Goal: Transaction & Acquisition: Purchase product/service

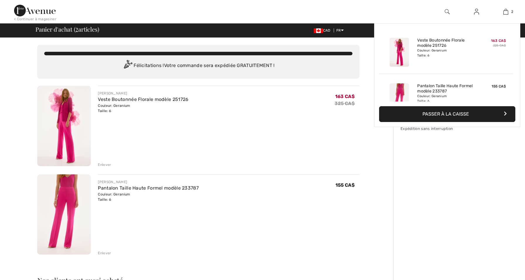
checkbox input "true"
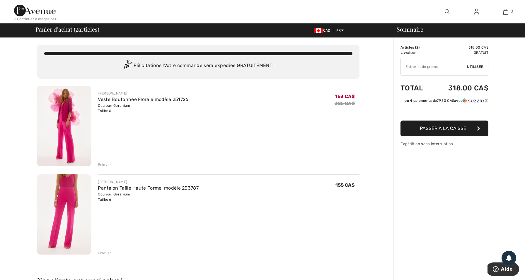
click at [76, 223] on img at bounding box center [64, 215] width 54 height 81
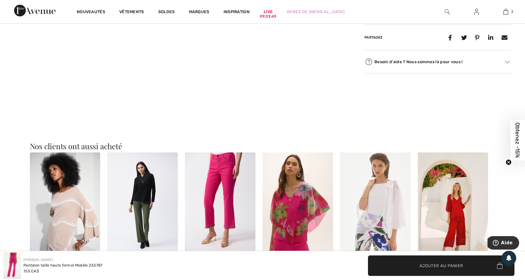
scroll to position [513, 0]
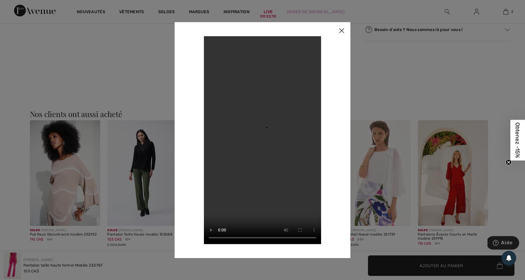
scroll to position [552, 0]
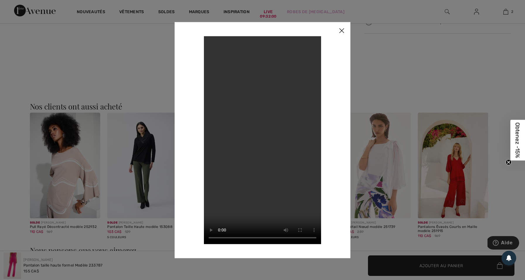
drag, startPoint x: 253, startPoint y: 237, endPoint x: 260, endPoint y: 236, distance: 6.2
click at [260, 236] on video "Your browser does not support the video tag." at bounding box center [262, 140] width 117 height 208
drag, startPoint x: 260, startPoint y: 236, endPoint x: 267, endPoint y: 236, distance: 7.6
click at [267, 236] on video "Your browser does not support the video tag." at bounding box center [262, 140] width 117 height 208
drag, startPoint x: 263, startPoint y: 236, endPoint x: 245, endPoint y: 234, distance: 18.6
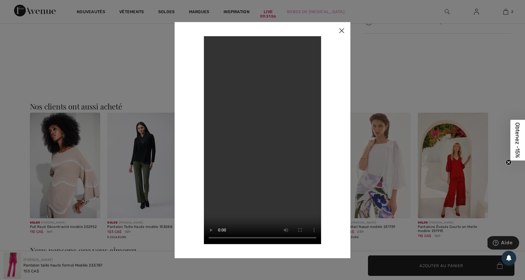
click at [245, 234] on video "Your browser does not support the video tag." at bounding box center [262, 140] width 117 height 208
drag, startPoint x: 245, startPoint y: 234, endPoint x: 239, endPoint y: 234, distance: 5.9
click at [240, 234] on video "Your browser does not support the video tag." at bounding box center [262, 140] width 117 height 208
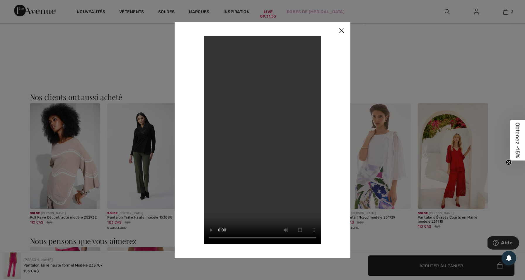
scroll to position [563, 0]
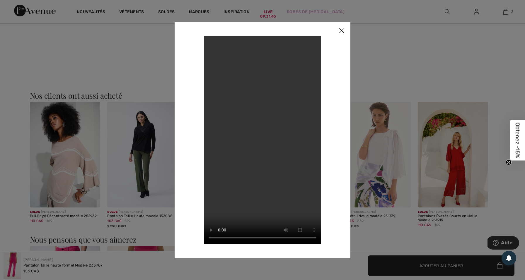
click at [344, 33] on img at bounding box center [342, 31] width 18 height 18
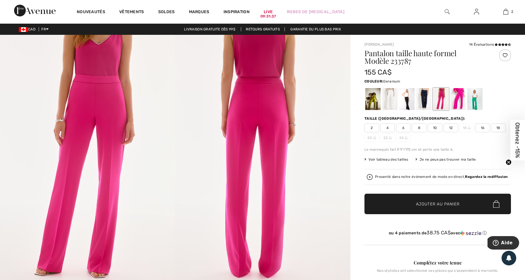
scroll to position [0, 0]
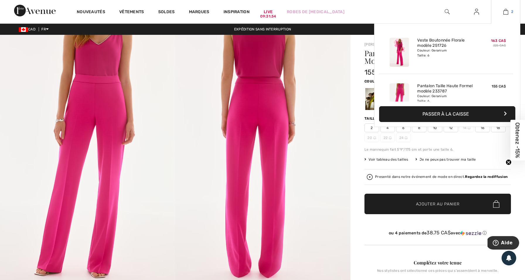
click at [509, 13] on link "2" at bounding box center [505, 11] width 29 height 7
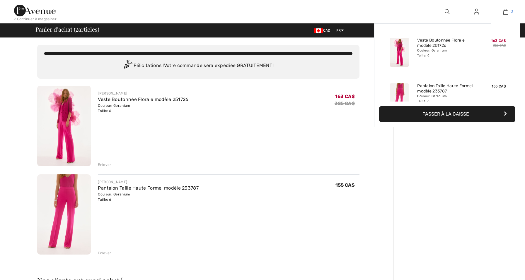
checkbox input "true"
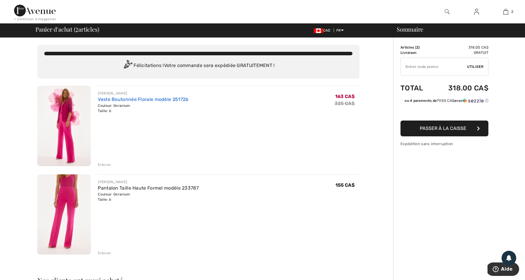
click at [126, 99] on link "Veste Boutonnée Florale modèle 251726" at bounding box center [143, 100] width 91 height 6
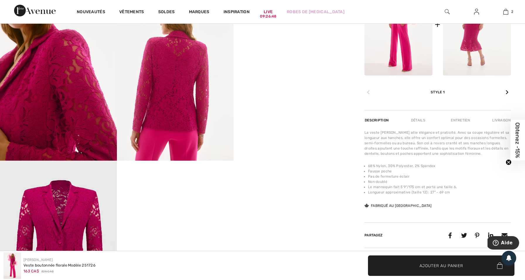
scroll to position [311, 0]
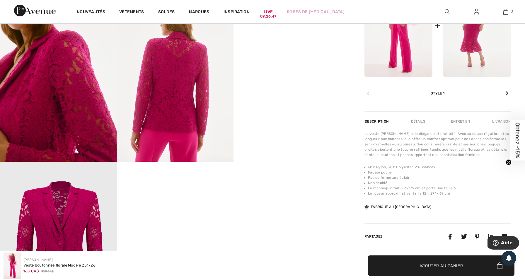
click at [176, 103] on img at bounding box center [175, 74] width 117 height 175
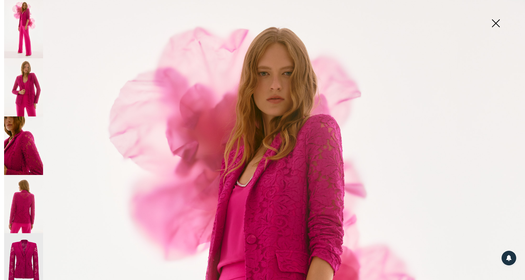
click at [497, 21] on img at bounding box center [495, 24] width 29 height 30
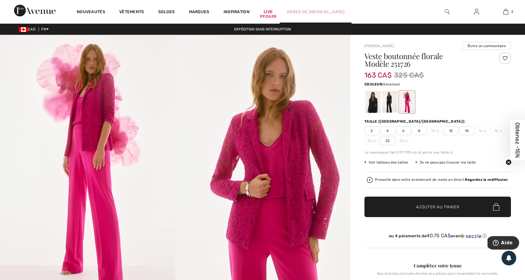
scroll to position [0, 0]
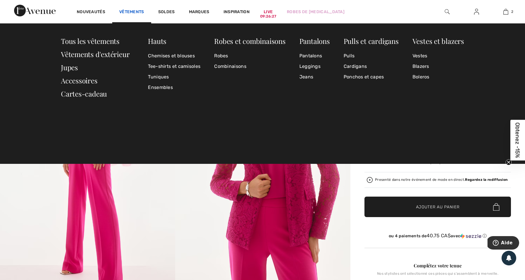
click at [133, 9] on link "Vêtements" at bounding box center [131, 12] width 25 height 6
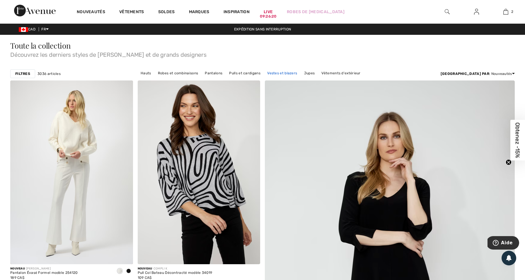
click at [296, 75] on link "Vestes et blazers" at bounding box center [282, 73] width 36 height 8
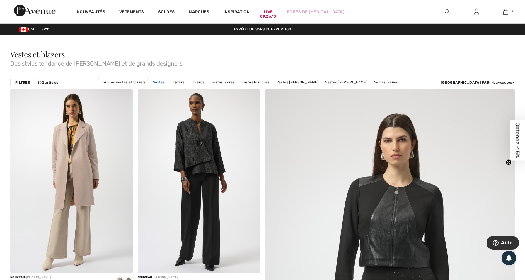
click at [168, 82] on link "Vestes" at bounding box center [159, 83] width 18 height 8
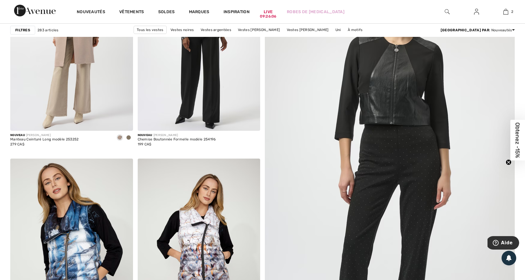
scroll to position [142, 0]
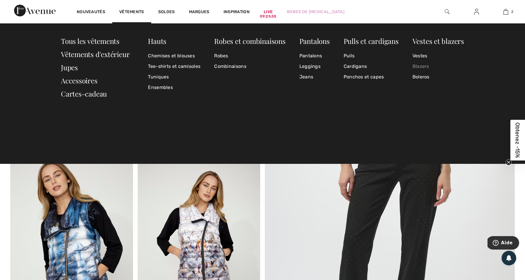
click at [417, 69] on link "Blazers" at bounding box center [438, 66] width 52 height 11
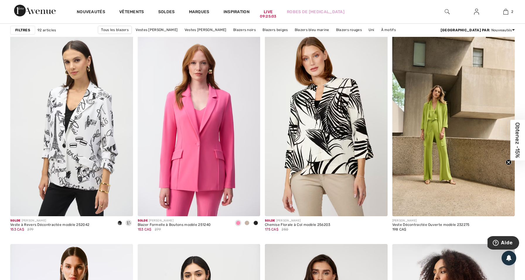
scroll to position [2641, 0]
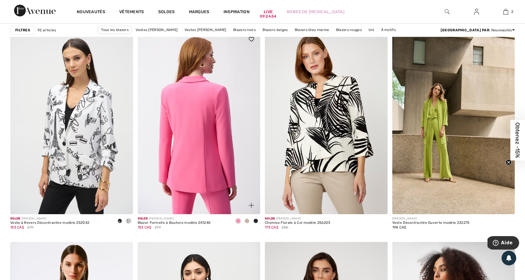
click at [189, 115] on img at bounding box center [199, 122] width 123 height 184
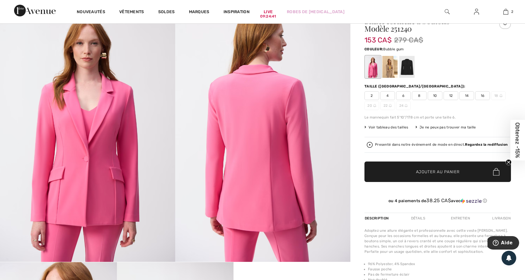
scroll to position [20, 0]
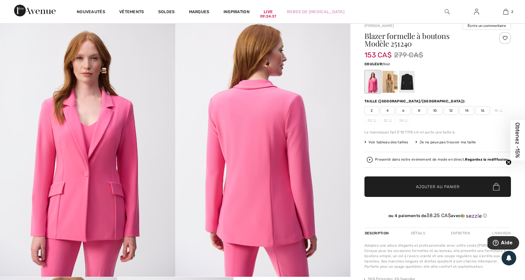
click at [406, 81] on div at bounding box center [406, 82] width 15 height 22
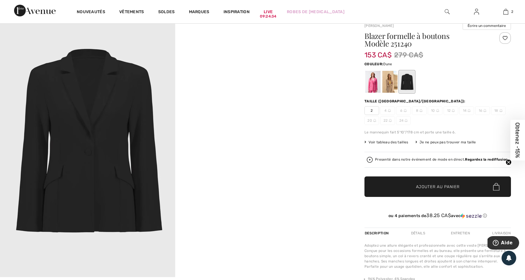
click at [386, 80] on div at bounding box center [389, 82] width 15 height 22
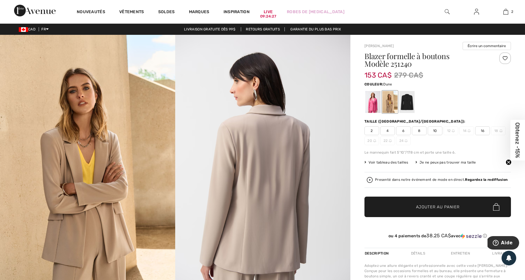
scroll to position [0, 0]
click at [372, 103] on div at bounding box center [372, 102] width 15 height 22
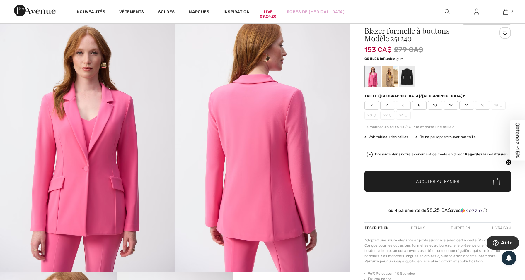
scroll to position [17, 0]
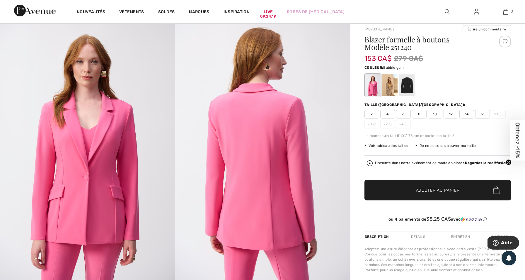
click at [403, 112] on span "6" at bounding box center [403, 114] width 15 height 9
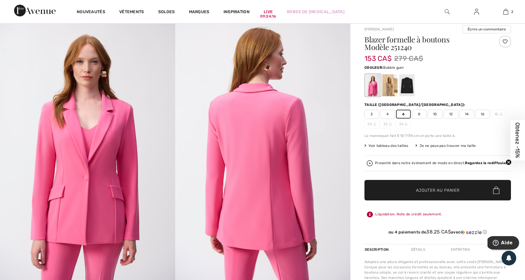
click at [419, 193] on span "Ajouter au panier" at bounding box center [438, 190] width 44 height 6
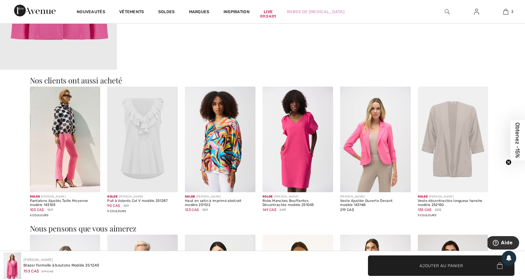
scroll to position [577, 0]
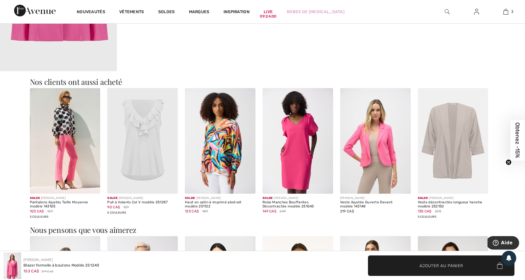
click at [66, 121] on img at bounding box center [65, 141] width 71 height 106
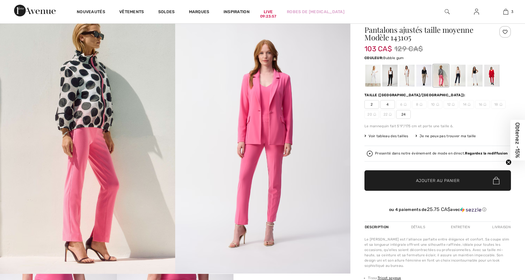
checkbox input "true"
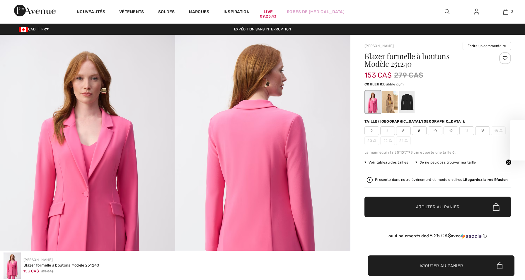
checkbox input "true"
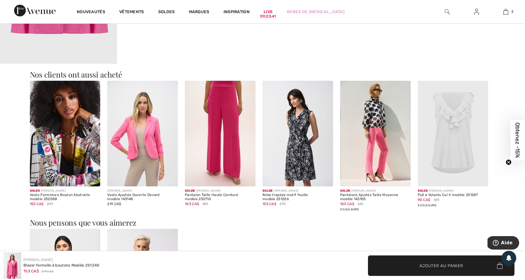
scroll to position [586, 0]
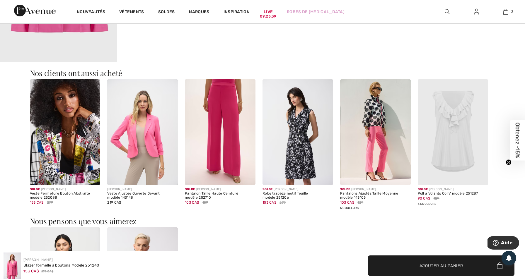
click at [207, 131] on img at bounding box center [220, 132] width 71 height 106
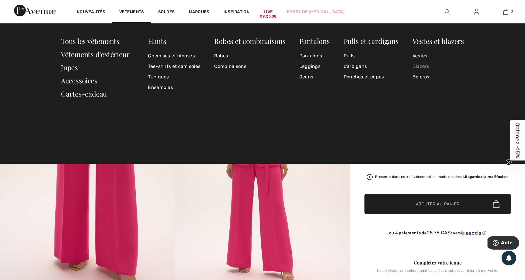
click at [417, 66] on link "Blazers" at bounding box center [438, 66] width 52 height 11
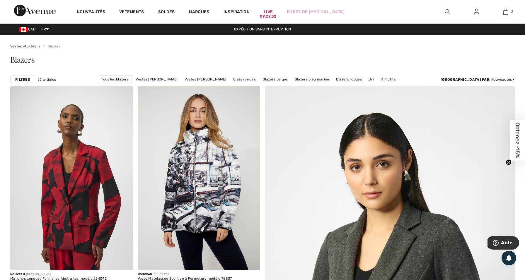
click at [418, 66] on div "Blazers" at bounding box center [262, 61] width 504 height 24
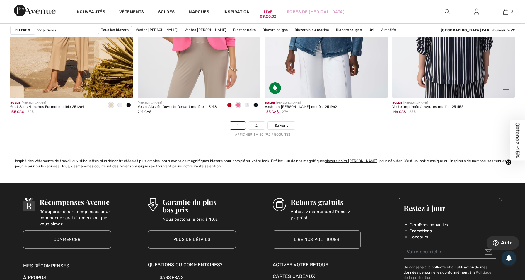
scroll to position [3182, 0]
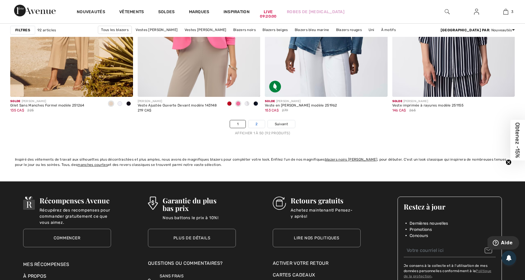
click at [258, 125] on link "2" at bounding box center [256, 124] width 16 height 8
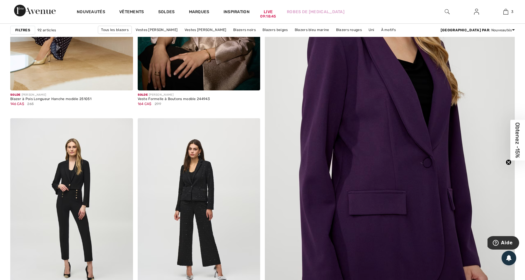
scroll to position [286, 0]
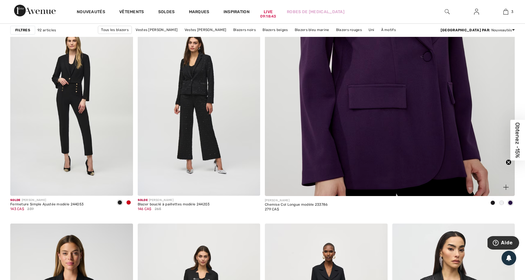
click at [391, 75] on img at bounding box center [390, 25] width 300 height 450
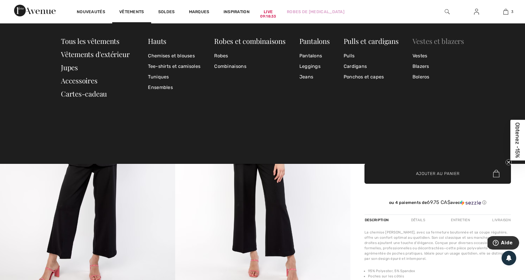
click at [438, 42] on link "Vestes et blazers" at bounding box center [438, 40] width 52 height 9
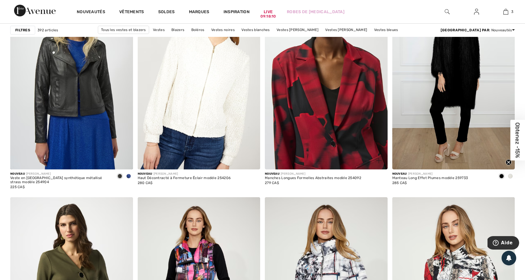
scroll to position [527, 0]
click at [343, 100] on img at bounding box center [326, 78] width 123 height 184
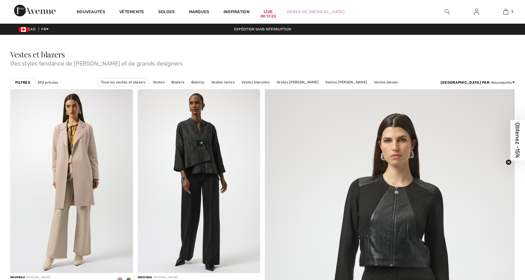
scroll to position [1409, 0]
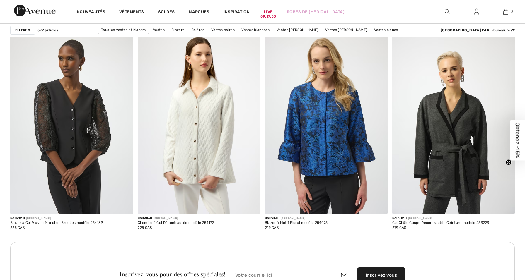
checkbox input "true"
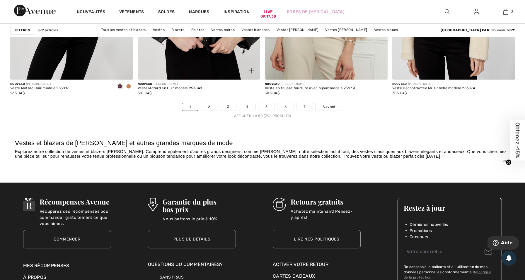
scroll to position [3211, 0]
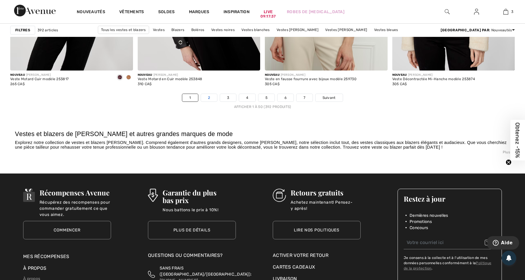
click at [209, 98] on link "2" at bounding box center [209, 98] width 16 height 8
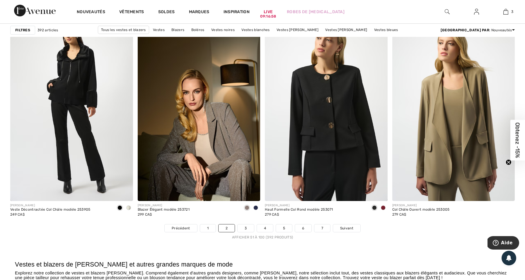
scroll to position [3081, 0]
click at [247, 227] on link "3" at bounding box center [246, 228] width 16 height 8
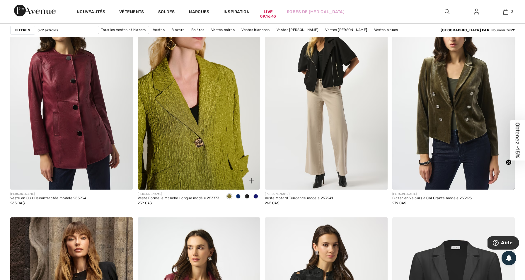
scroll to position [1234, 0]
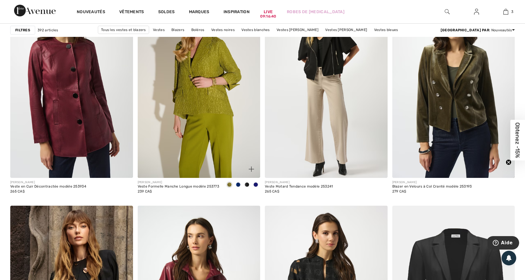
click at [239, 188] on div at bounding box center [238, 185] width 9 height 10
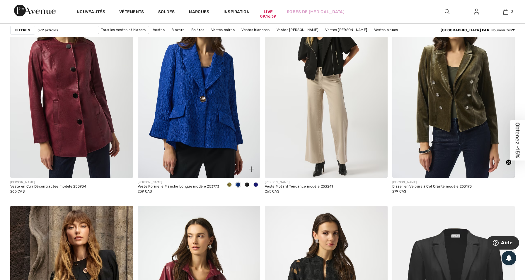
click at [244, 185] on div at bounding box center [247, 185] width 9 height 10
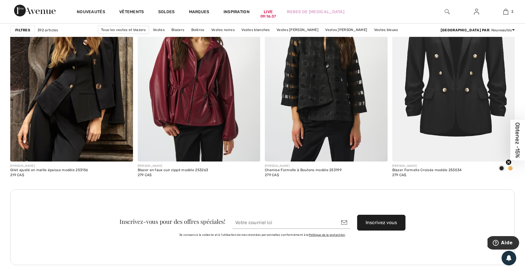
scroll to position [1462, 0]
click at [512, 168] on span at bounding box center [510, 168] width 5 height 5
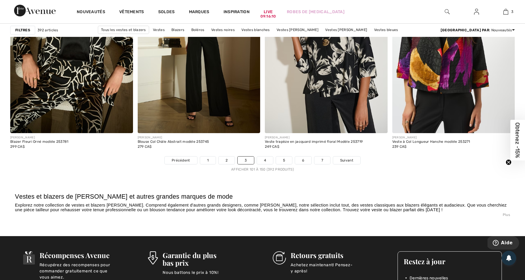
scroll to position [3149, 0]
click at [265, 160] on link "4" at bounding box center [265, 160] width 16 height 8
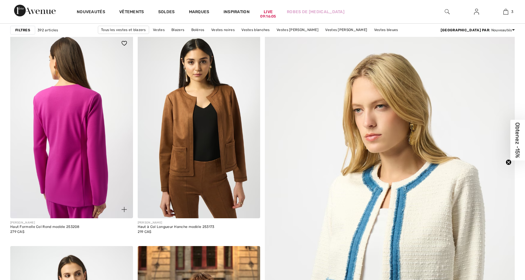
checkbox input "true"
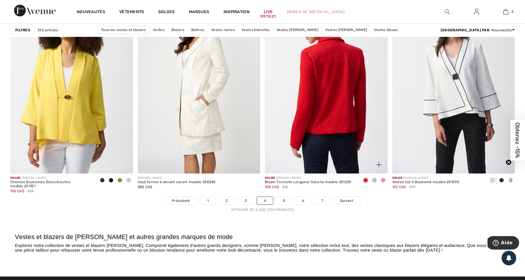
scroll to position [3114, 0]
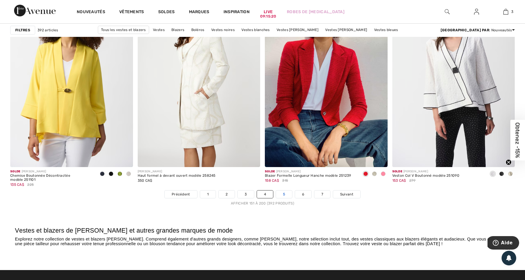
click at [284, 197] on link "5" at bounding box center [284, 195] width 16 height 8
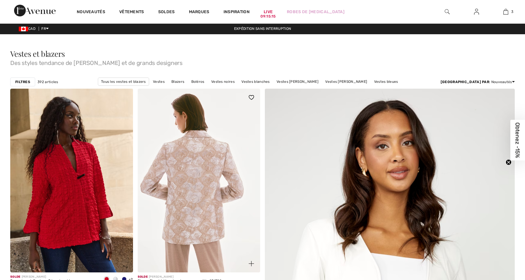
checkbox input "true"
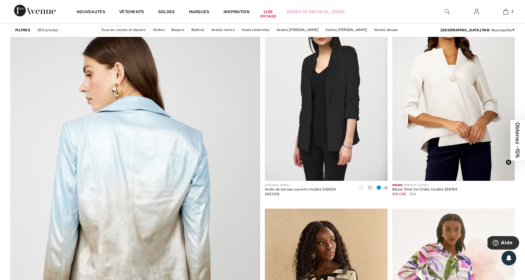
scroll to position [1736, 0]
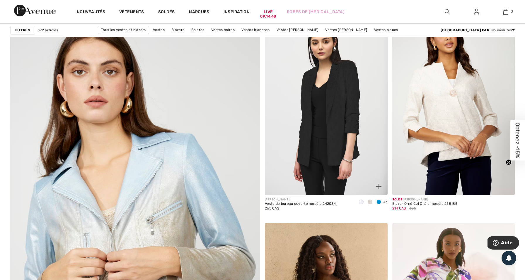
click at [378, 201] on span at bounding box center [378, 202] width 5 height 5
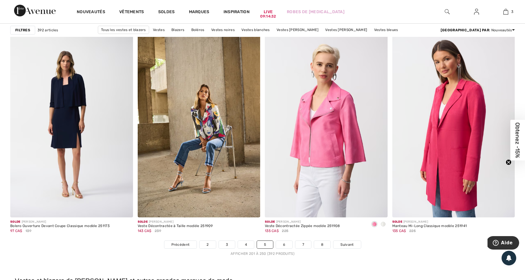
scroll to position [3102, 0]
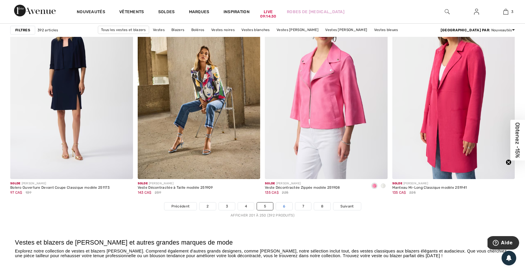
click at [284, 208] on link "6" at bounding box center [284, 207] width 16 height 8
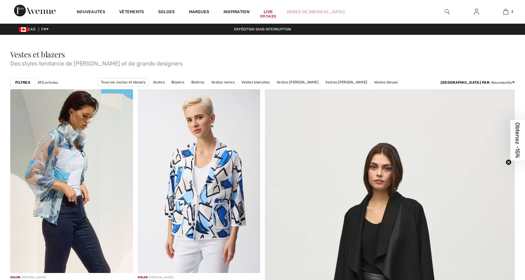
checkbox input "true"
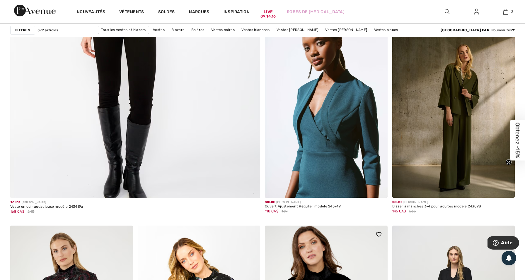
scroll to position [1933, 0]
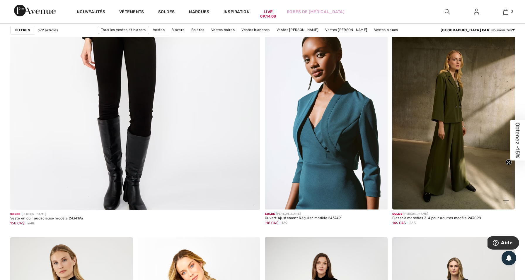
click at [450, 134] on img at bounding box center [453, 118] width 123 height 184
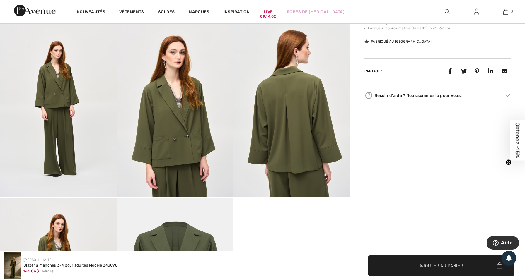
scroll to position [303, 0]
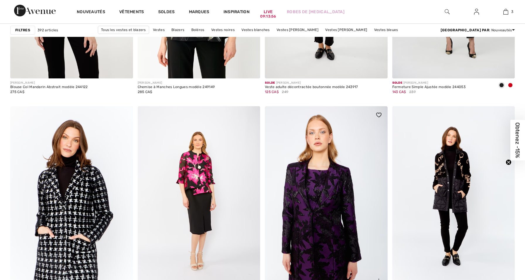
checkbox input "true"
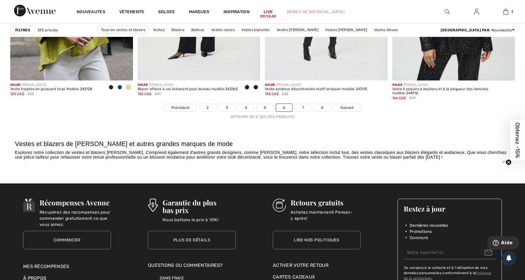
scroll to position [3193, 0]
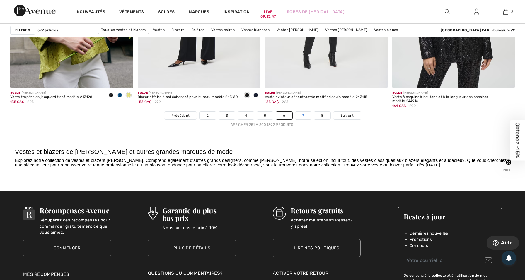
click at [302, 115] on link "7" at bounding box center [303, 116] width 16 height 8
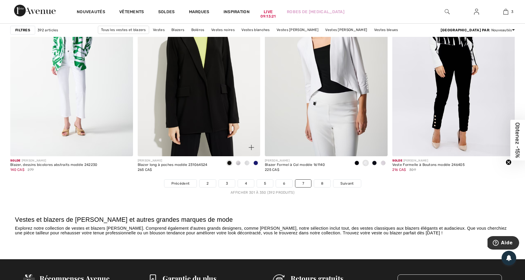
scroll to position [3125, 0]
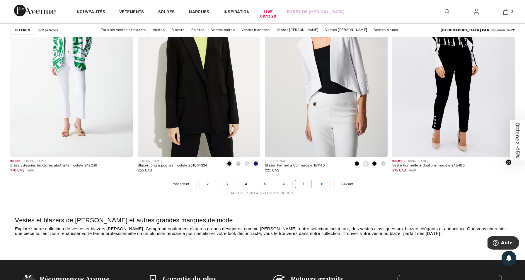
click at [320, 185] on link "8" at bounding box center [322, 184] width 16 height 8
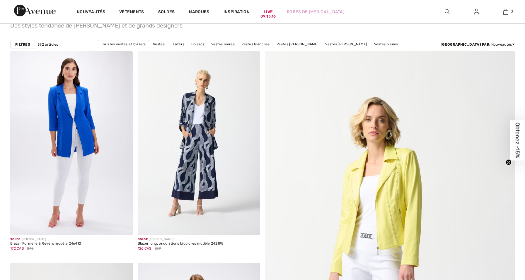
scroll to position [58, 0]
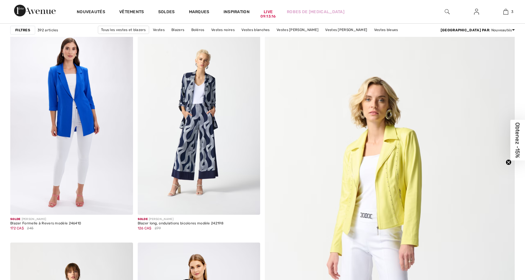
checkbox input "true"
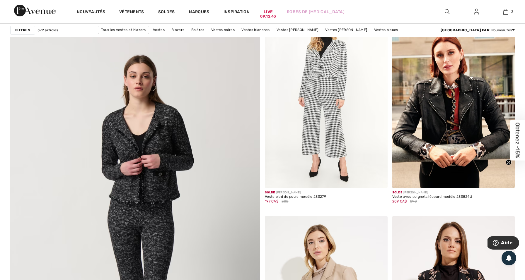
scroll to position [1635, 0]
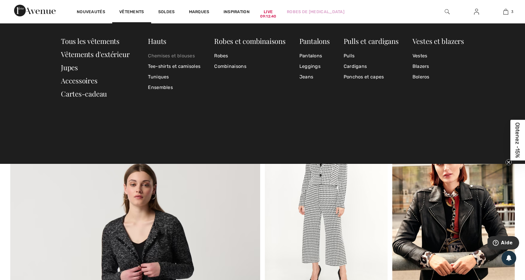
click at [158, 57] on link "Chemises et blouses" at bounding box center [174, 56] width 52 height 11
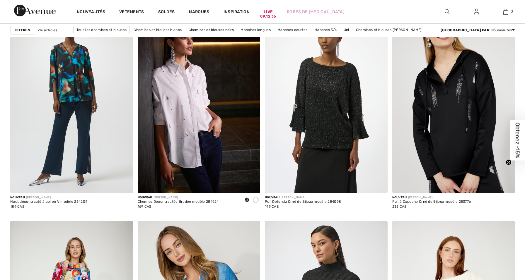
checkbox input "true"
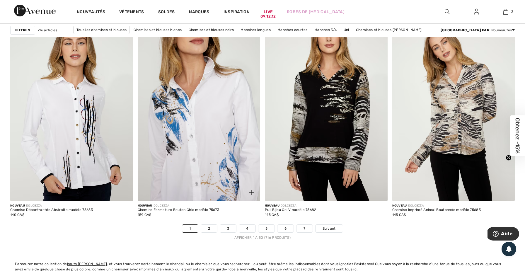
scroll to position [3118, 0]
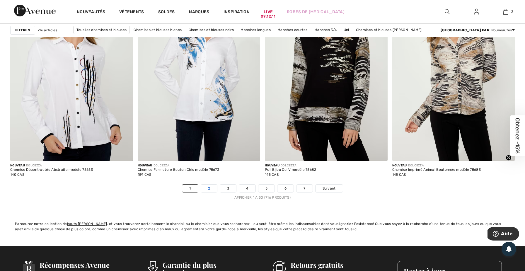
click at [205, 189] on link "2" at bounding box center [209, 189] width 16 height 8
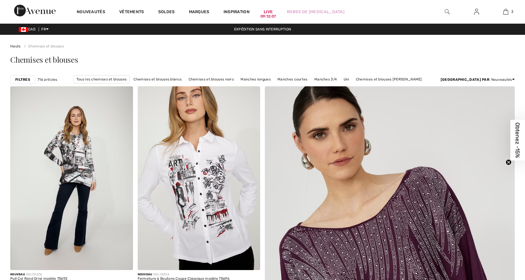
checkbox input "true"
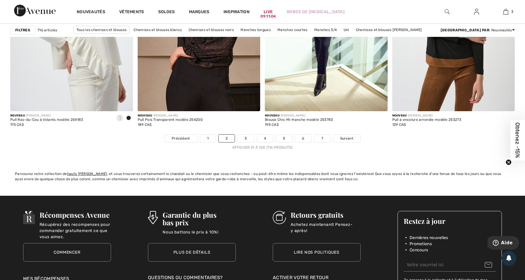
scroll to position [3183, 0]
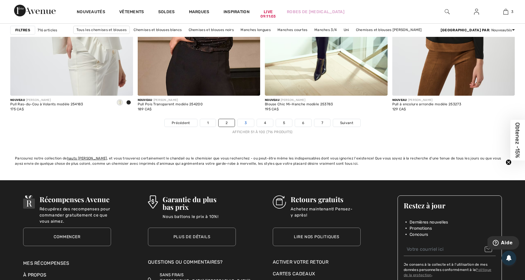
click at [244, 124] on link "3" at bounding box center [246, 123] width 16 height 8
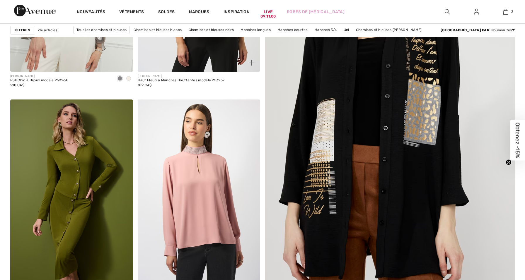
checkbox input "true"
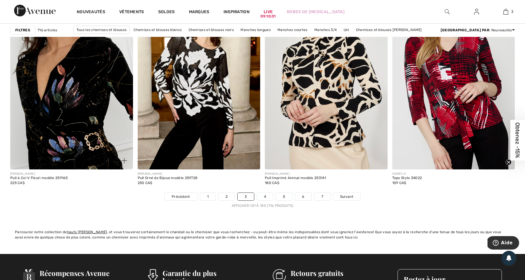
scroll to position [3110, 0]
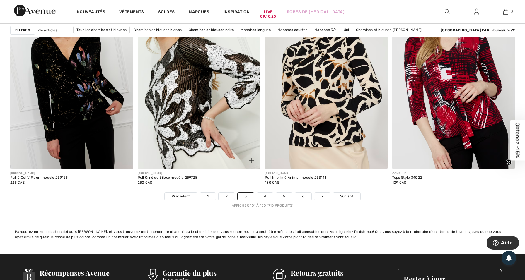
click at [161, 73] on img at bounding box center [199, 77] width 123 height 184
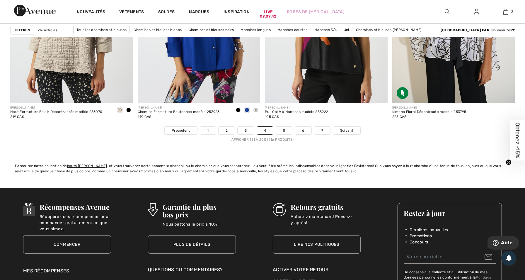
scroll to position [3161, 0]
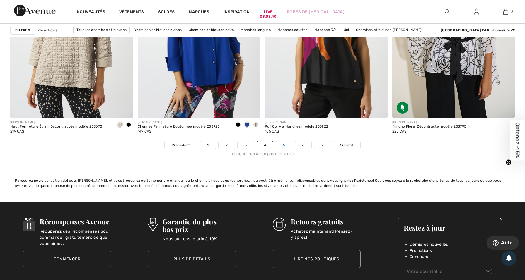
click at [284, 146] on link "5" at bounding box center [284, 145] width 16 height 8
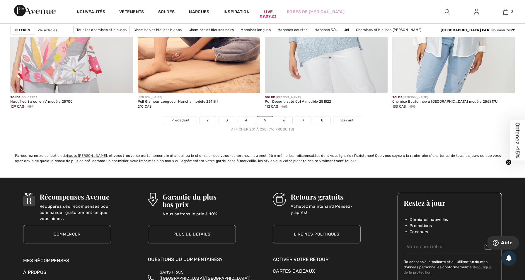
scroll to position [3193, 0]
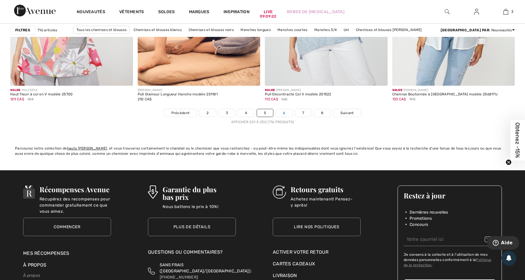
click at [282, 112] on link "6" at bounding box center [284, 113] width 16 height 8
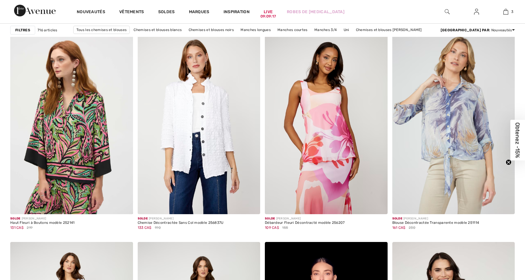
checkbox input "true"
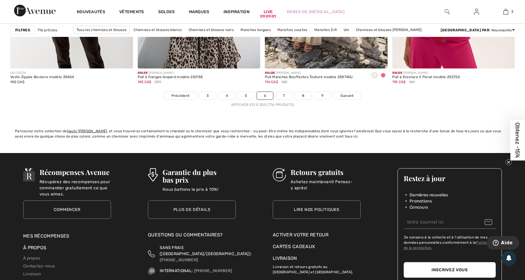
scroll to position [3207, 0]
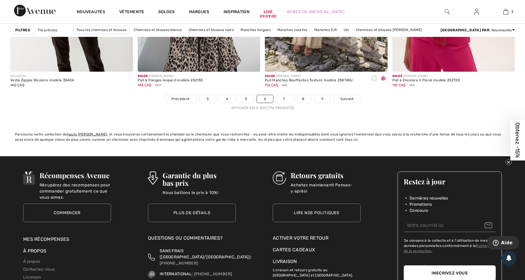
click at [282, 95] on div "Solde FRANK LYMAN Pull Manches Bouffantes Texturé modèle 258745U 116 CA$ 165" at bounding box center [326, 83] width 123 height 23
click at [282, 101] on link "7" at bounding box center [284, 99] width 16 height 8
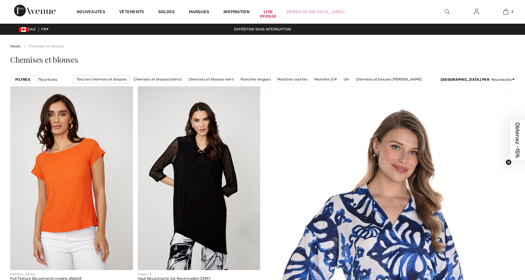
checkbox input "true"
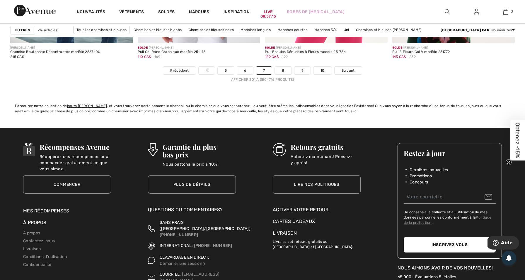
scroll to position [3197, 0]
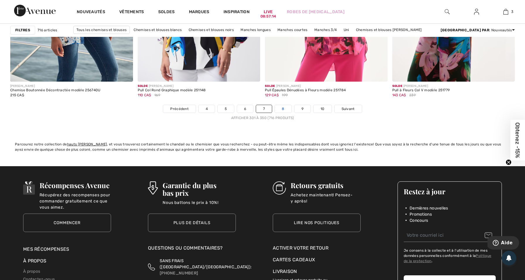
click at [282, 112] on link "8" at bounding box center [283, 109] width 16 height 8
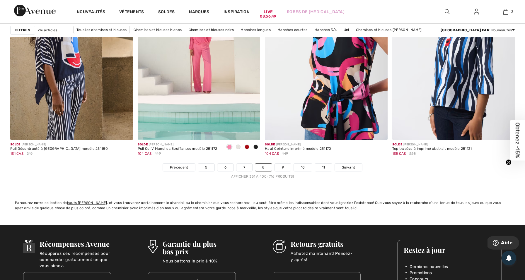
scroll to position [3083, 0]
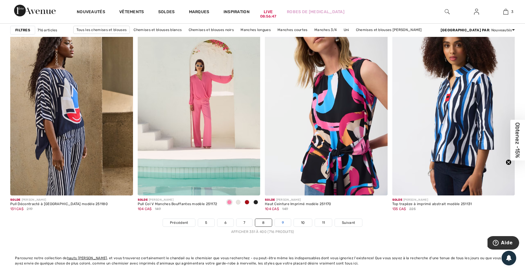
click at [284, 224] on link "9" at bounding box center [283, 223] width 16 height 8
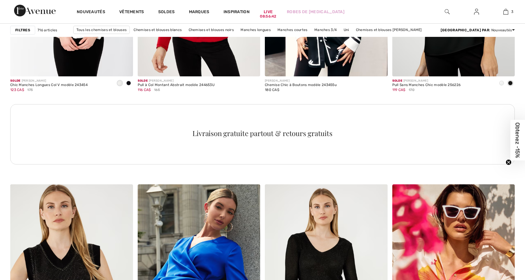
checkbox input "true"
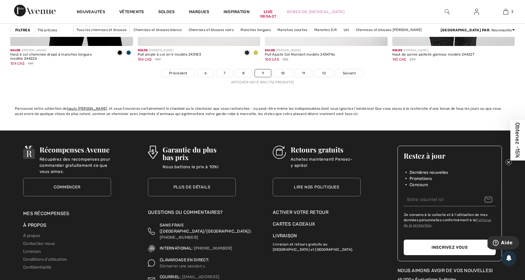
scroll to position [3249, 0]
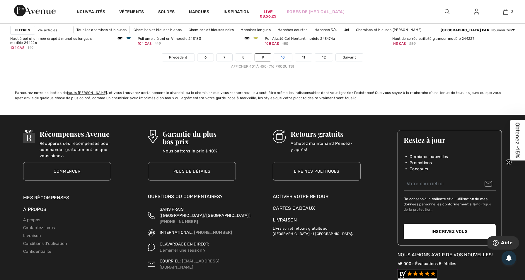
click at [284, 58] on link "10" at bounding box center [283, 58] width 18 height 8
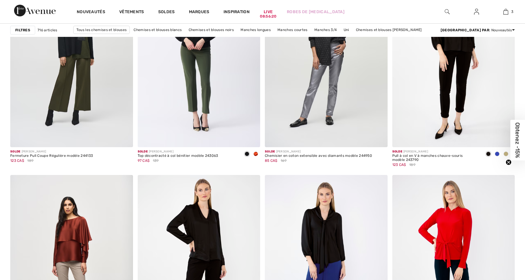
checkbox input "true"
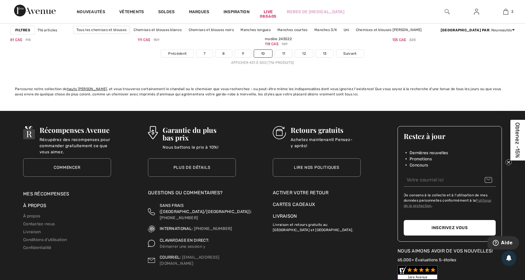
scroll to position [3267, 0]
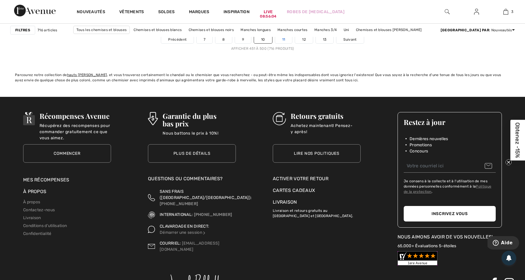
click at [285, 40] on link "11" at bounding box center [283, 40] width 17 height 8
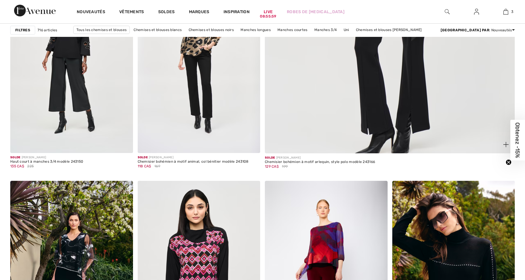
checkbox input "true"
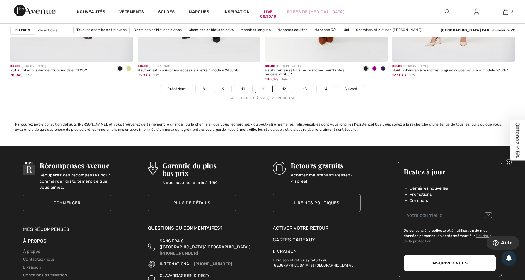
scroll to position [3218, 0]
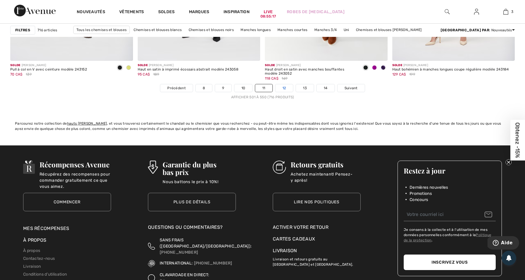
click at [281, 88] on link "12" at bounding box center [284, 88] width 18 height 8
click at [283, 89] on link "12" at bounding box center [284, 88] width 18 height 8
